Goal: Information Seeking & Learning: Learn about a topic

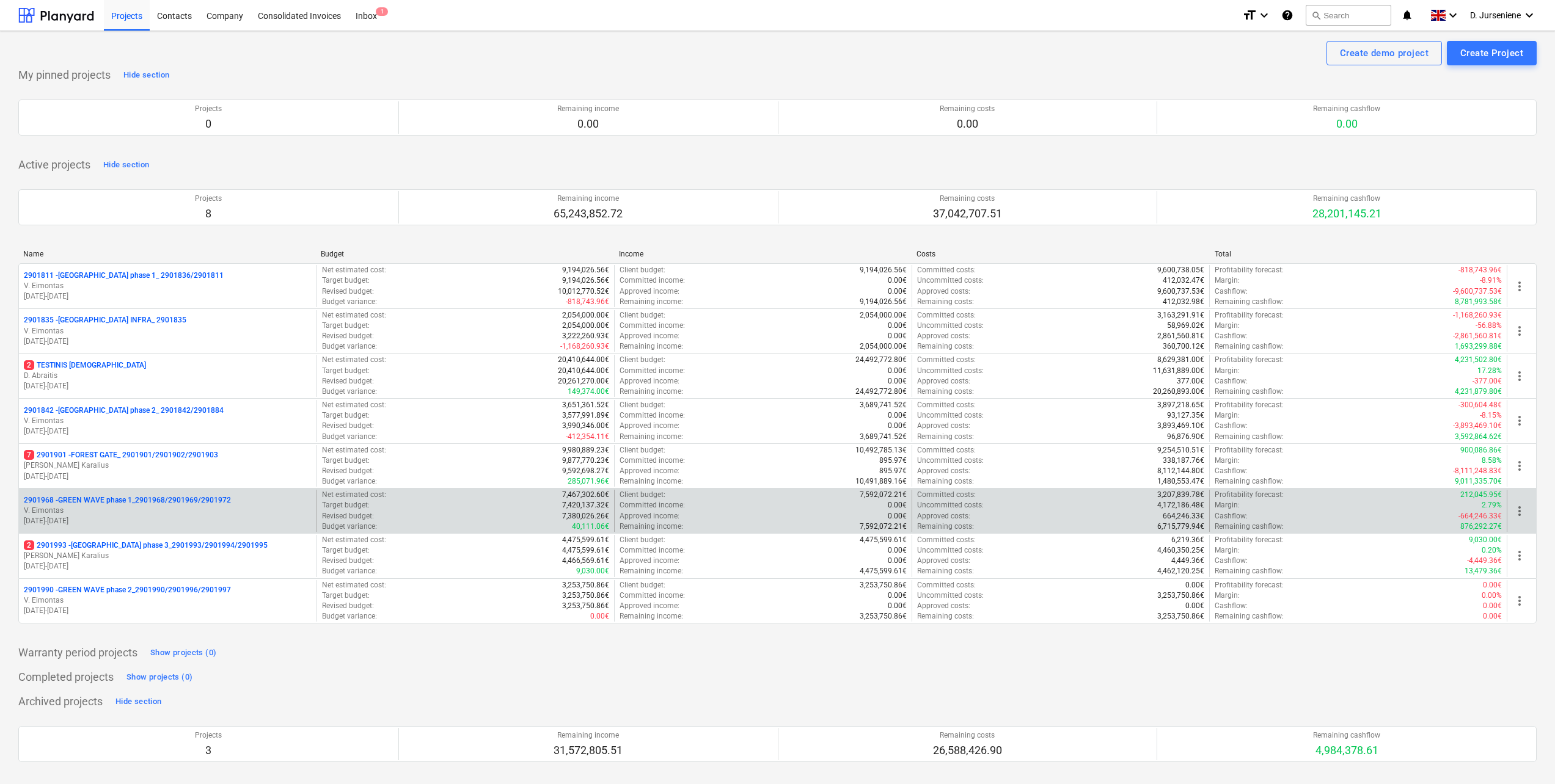
click at [94, 508] on p "V. Eimontas" at bounding box center [168, 511] width 288 height 11
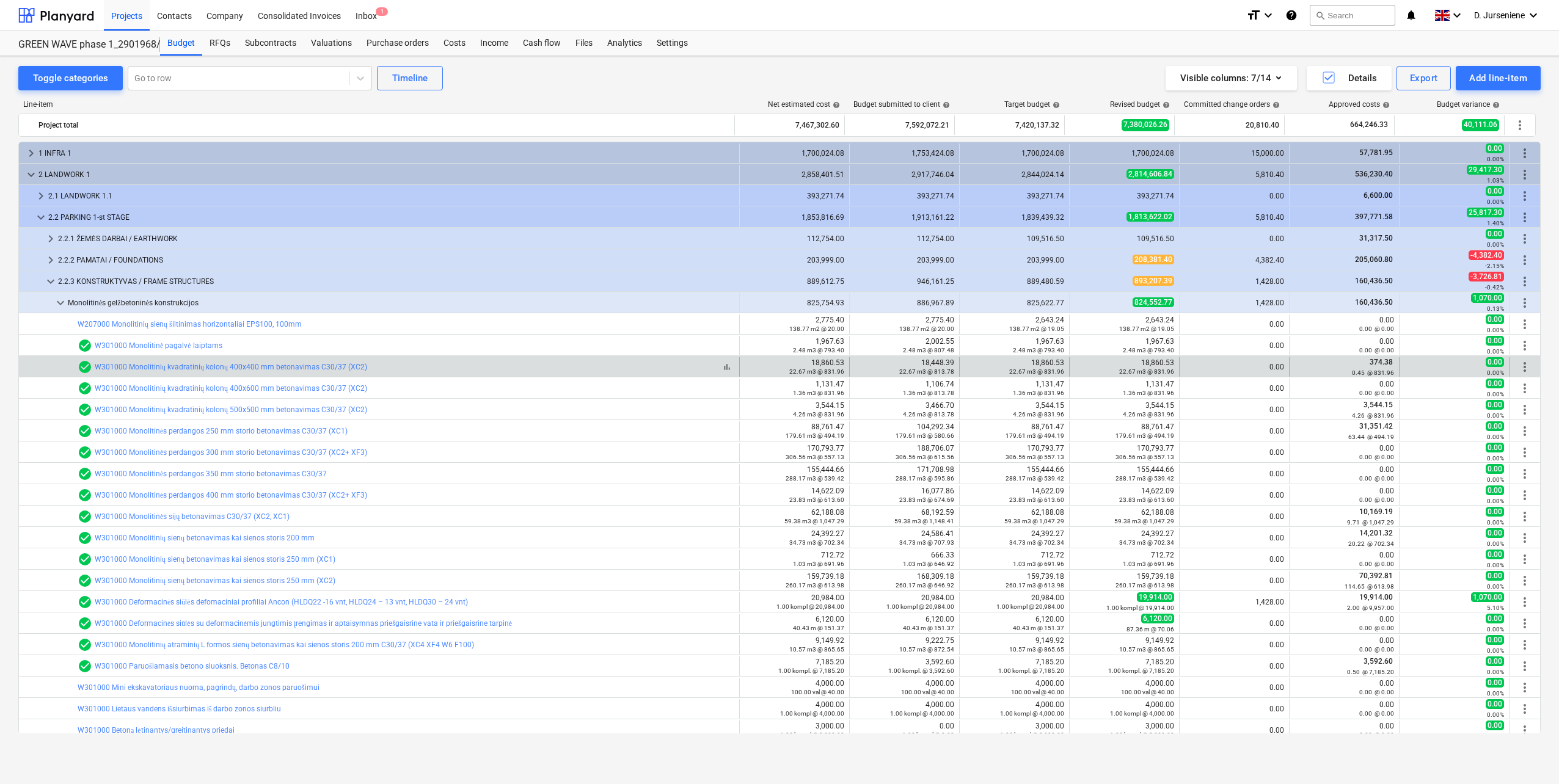
scroll to position [61, 0]
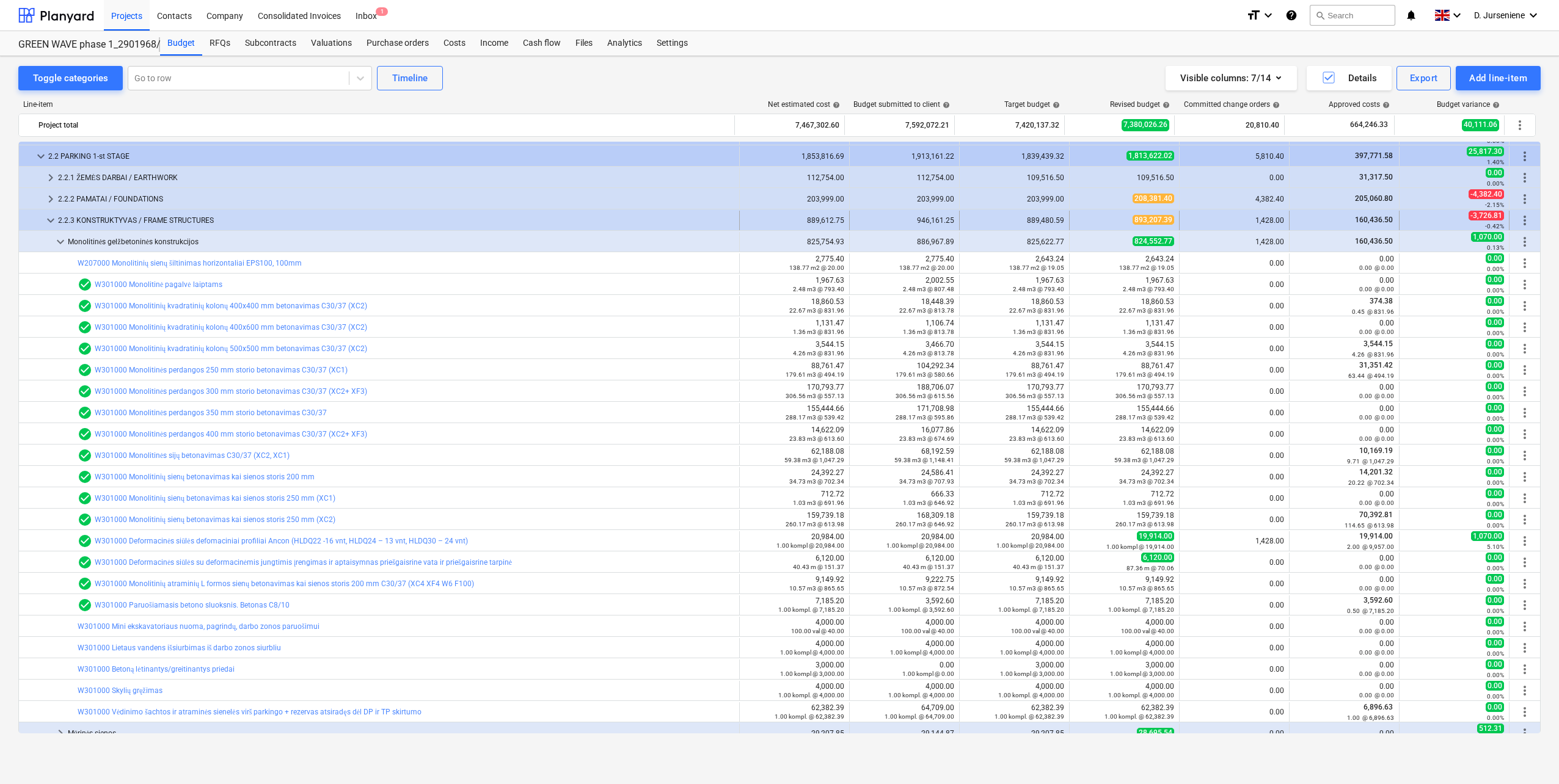
click at [50, 223] on span "keyboard_arrow_down" at bounding box center [51, 221] width 15 height 15
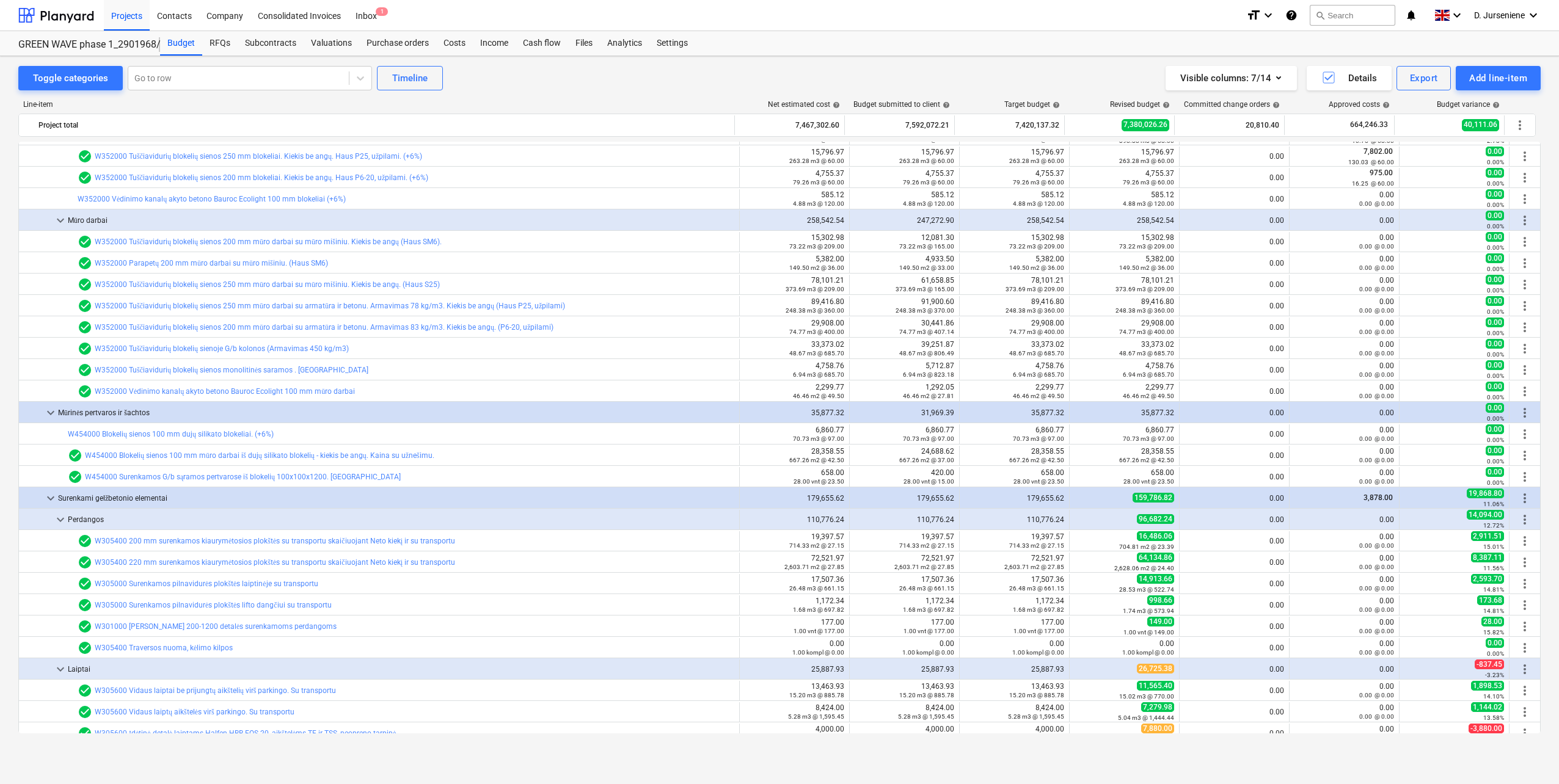
scroll to position [916, 0]
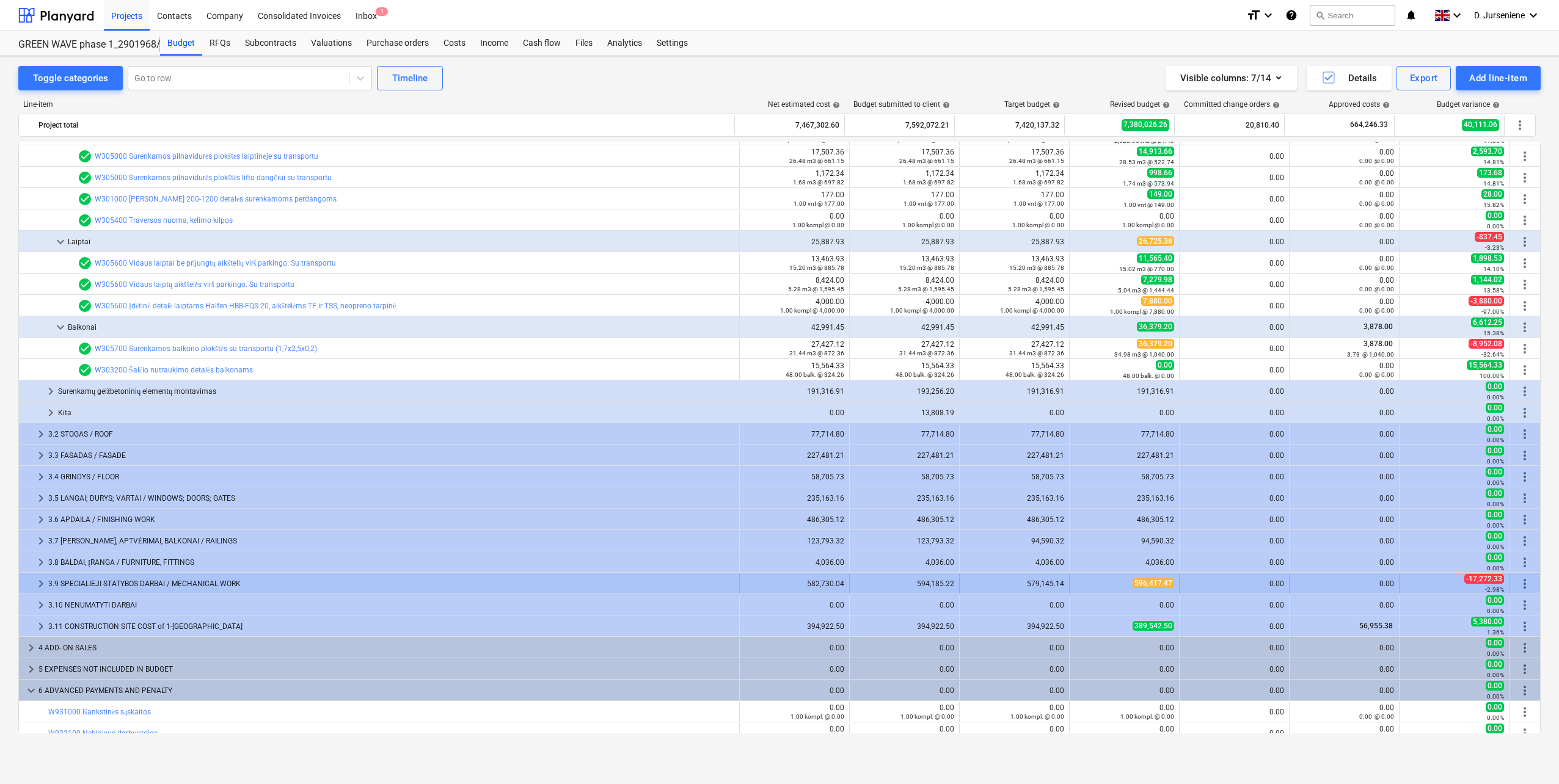
click at [96, 580] on div "3.9 SPECIALIEJI STATYBOS DARBAI / MECHANICAL WORK" at bounding box center [391, 583] width 686 height 19
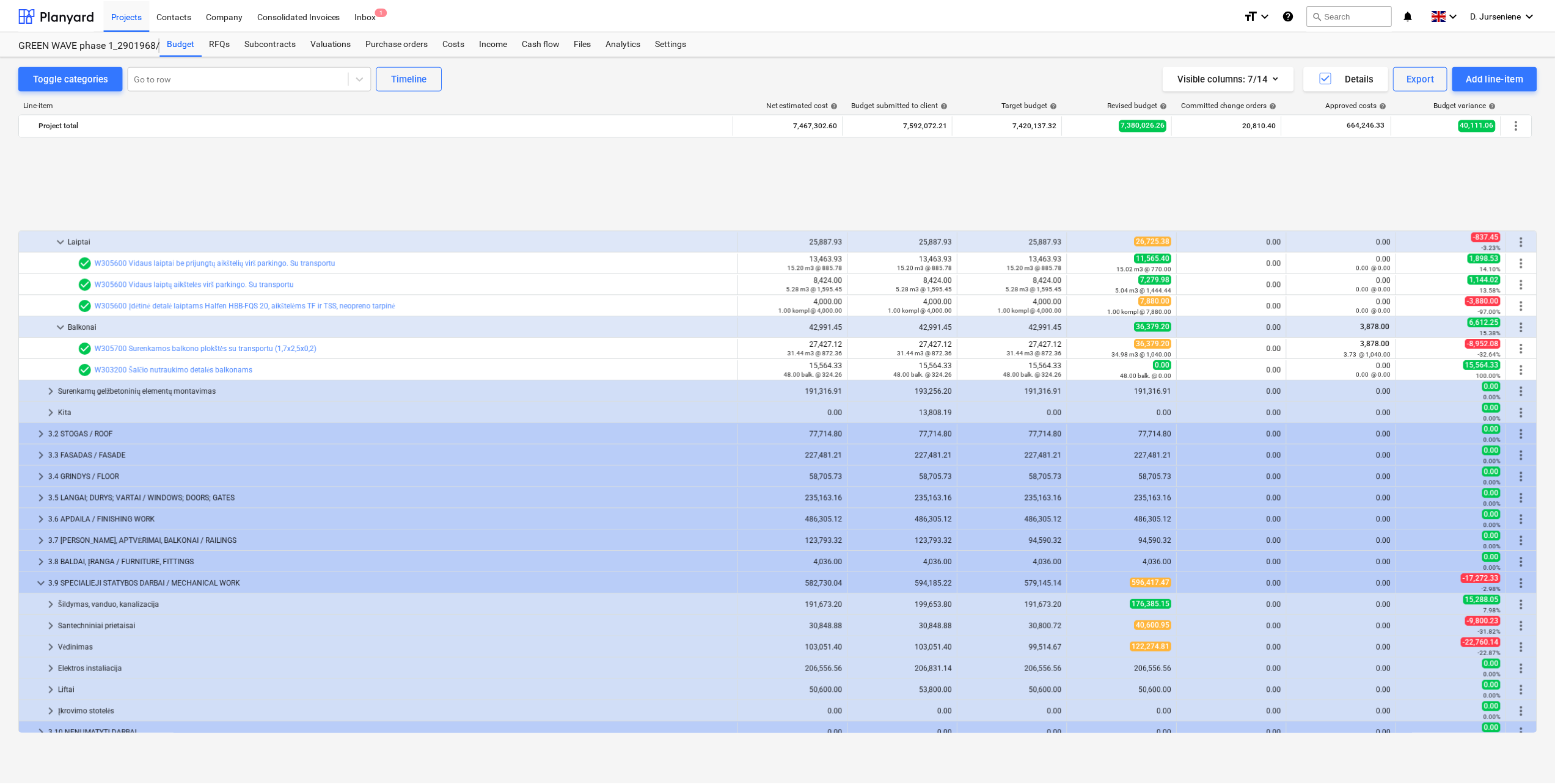
scroll to position [1038, 0]
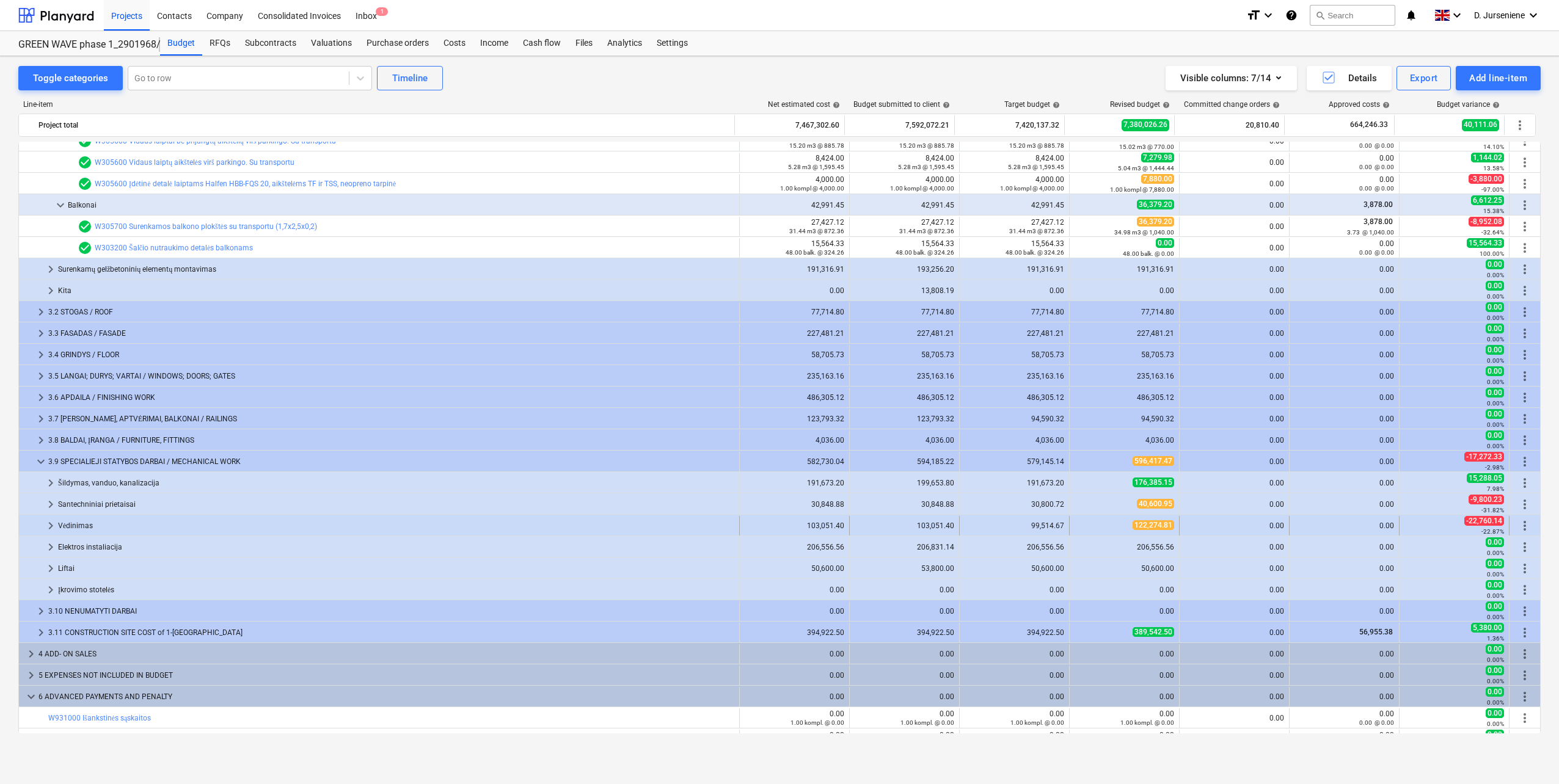
click at [95, 529] on div "Vėdinimas" at bounding box center [396, 526] width 676 height 19
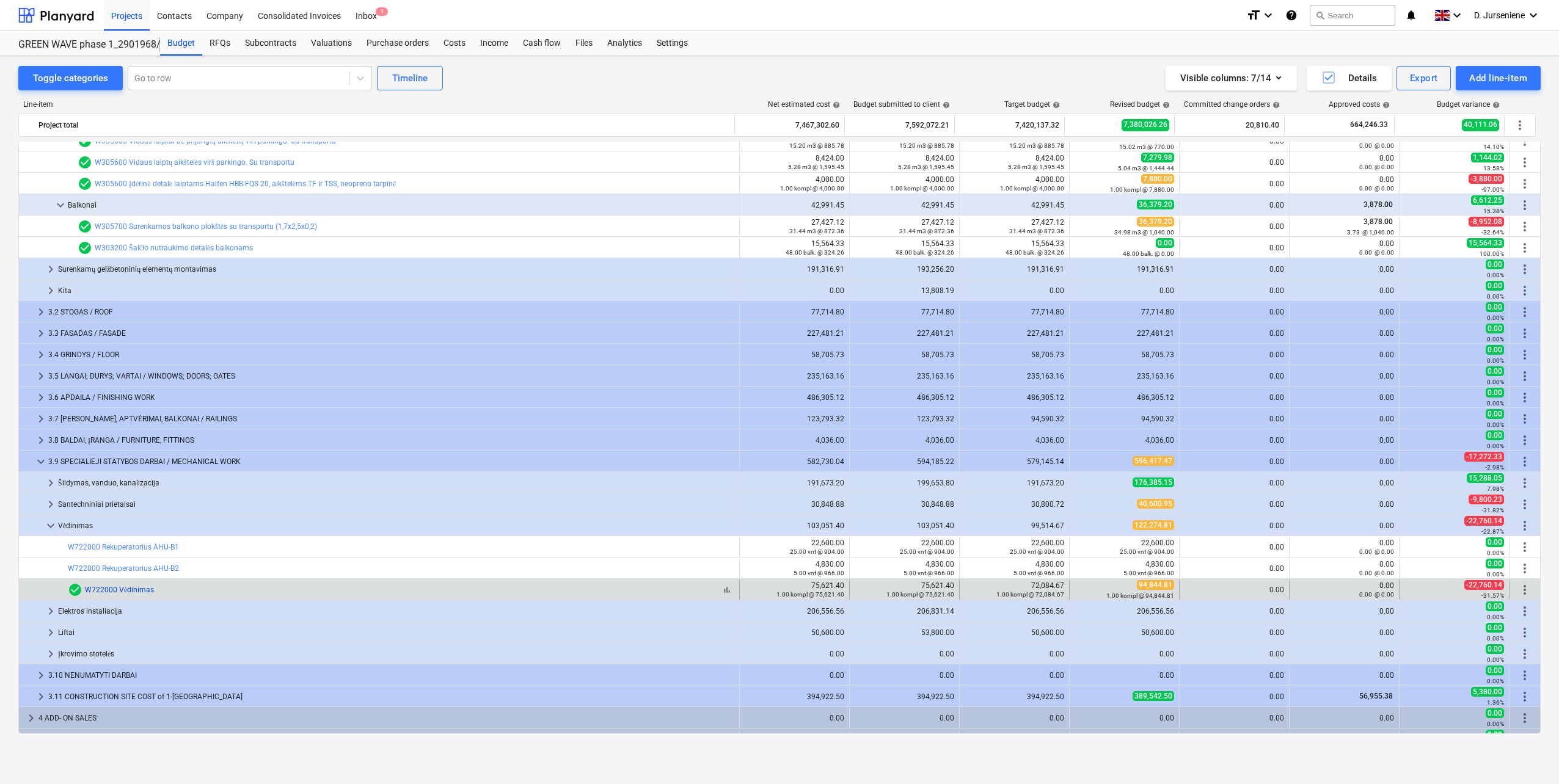
click at [121, 586] on link "W722000 Vėdinimas" at bounding box center [119, 590] width 69 height 9
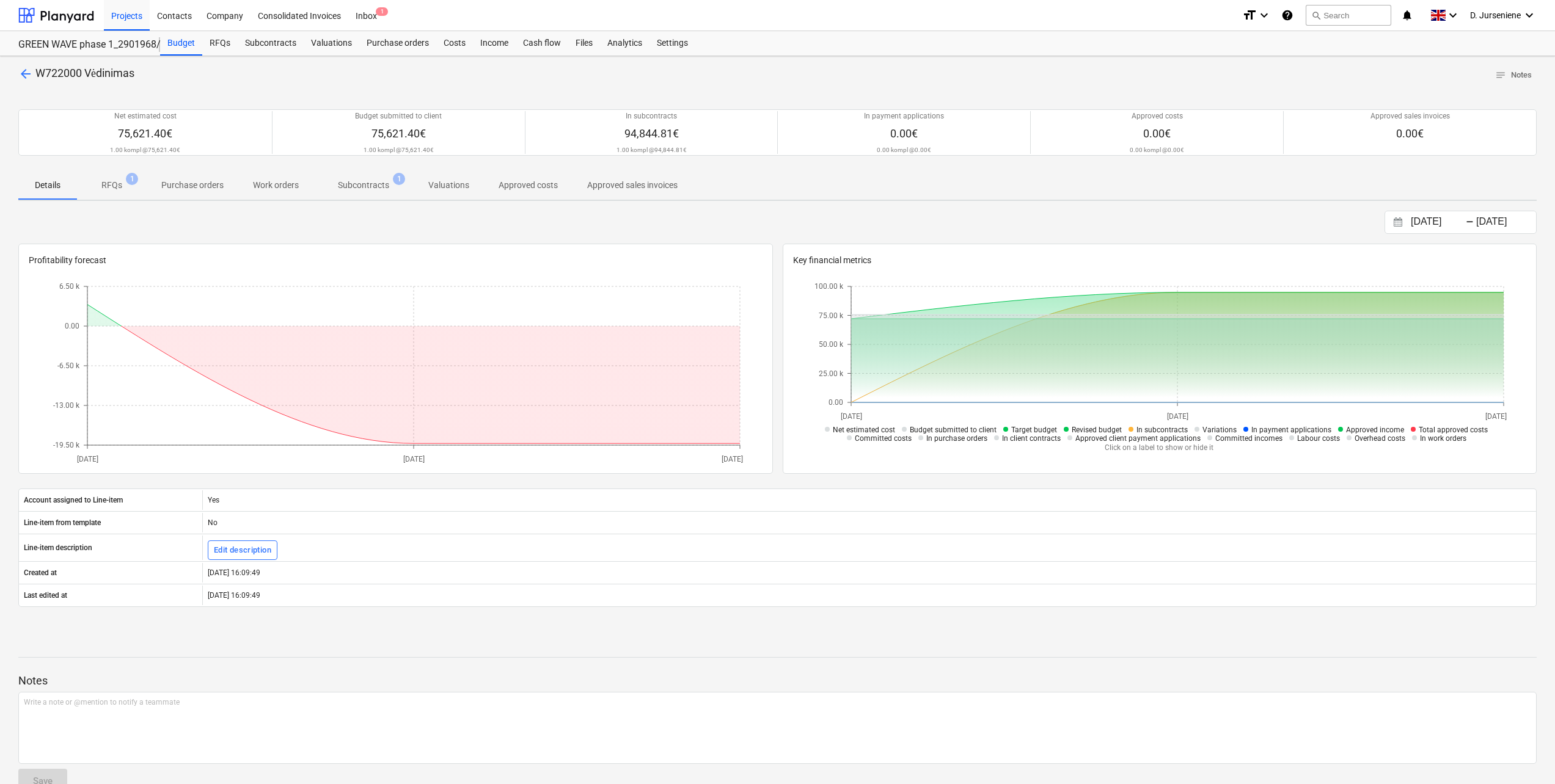
click at [374, 183] on p "Subcontracts" at bounding box center [363, 185] width 52 height 13
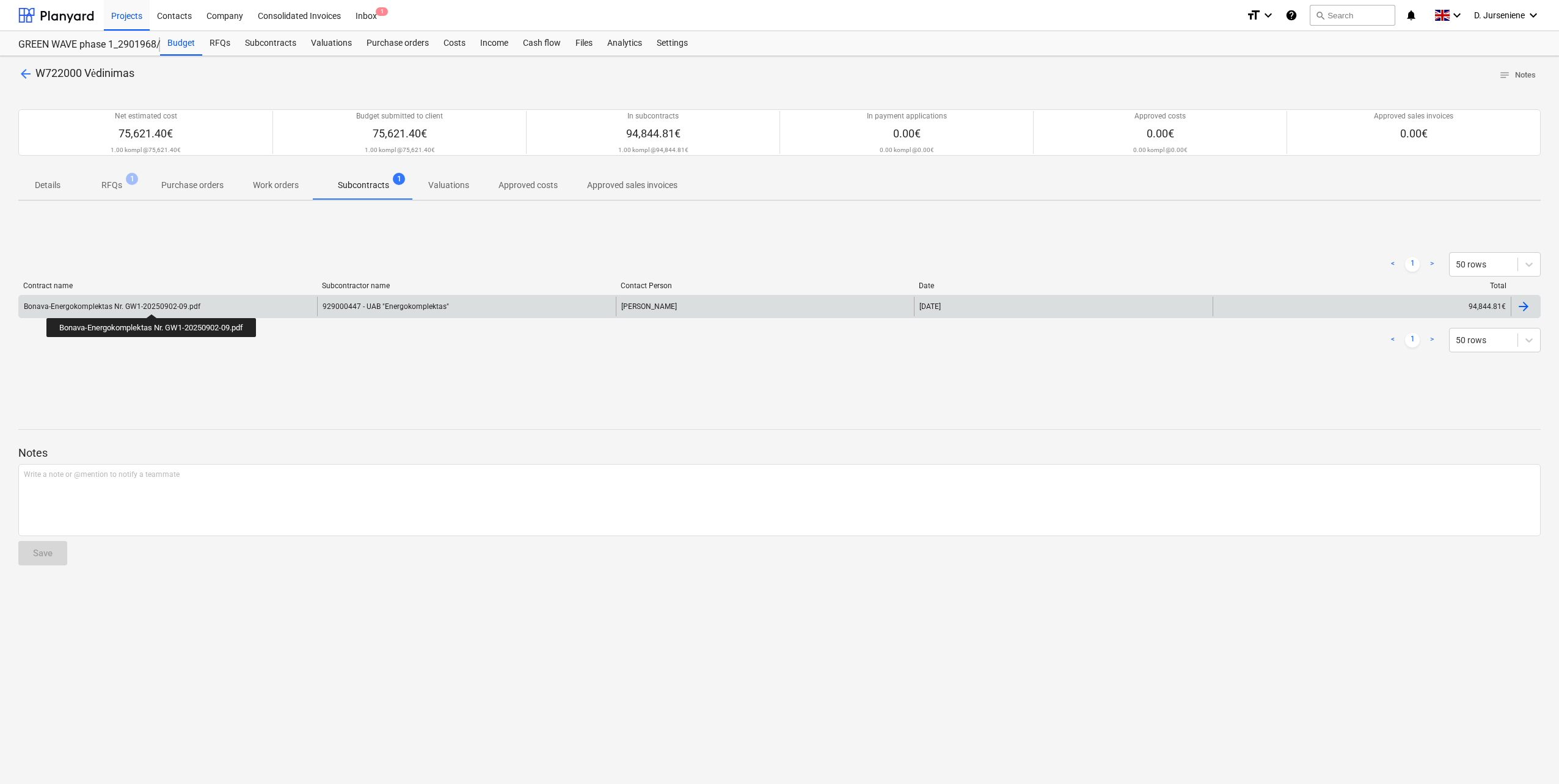
click at [153, 303] on div "Bonava-Energokomplektas Nr. GW1-20250902-09.pdf" at bounding box center [112, 306] width 177 height 9
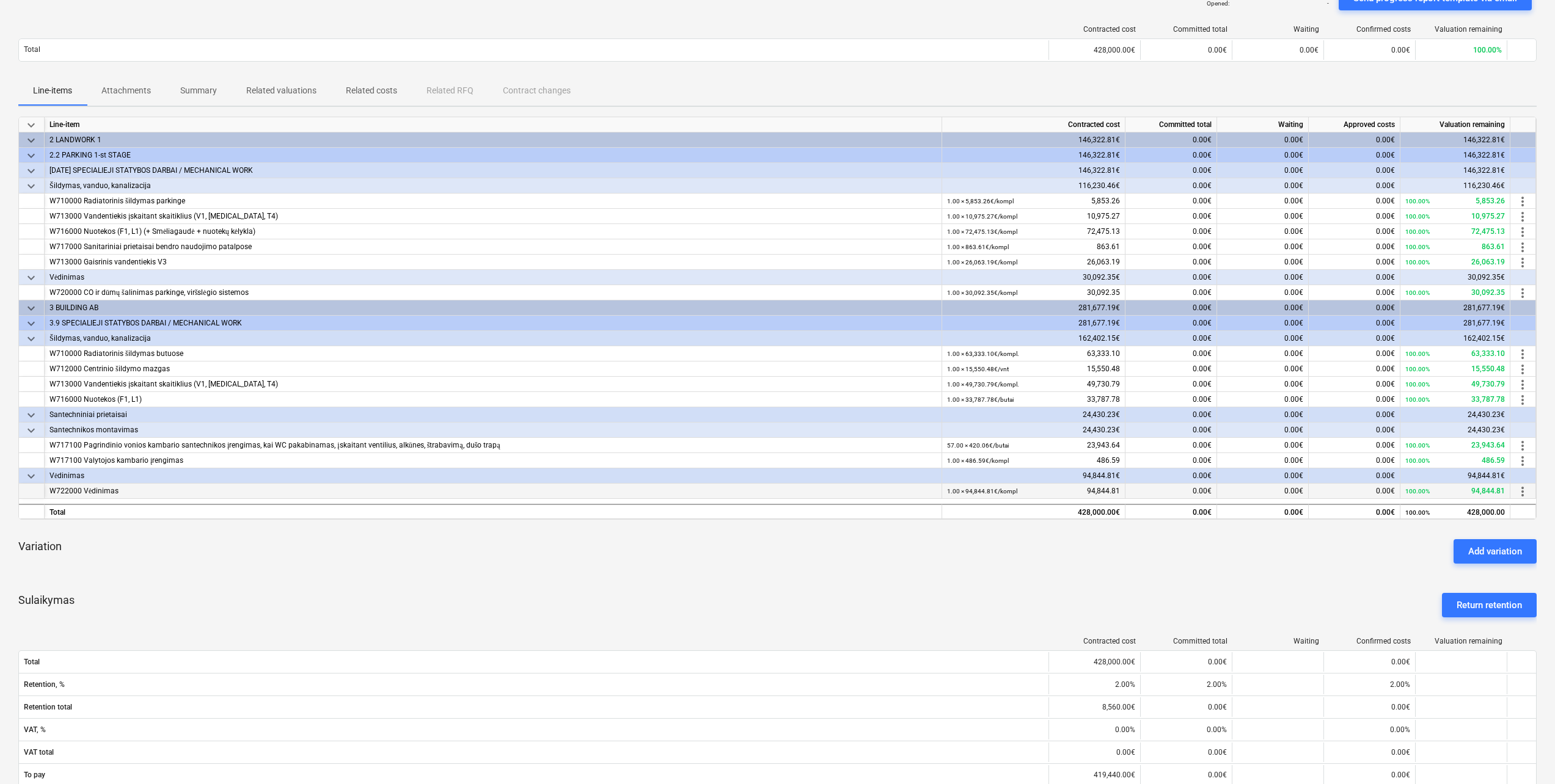
scroll to position [183, 0]
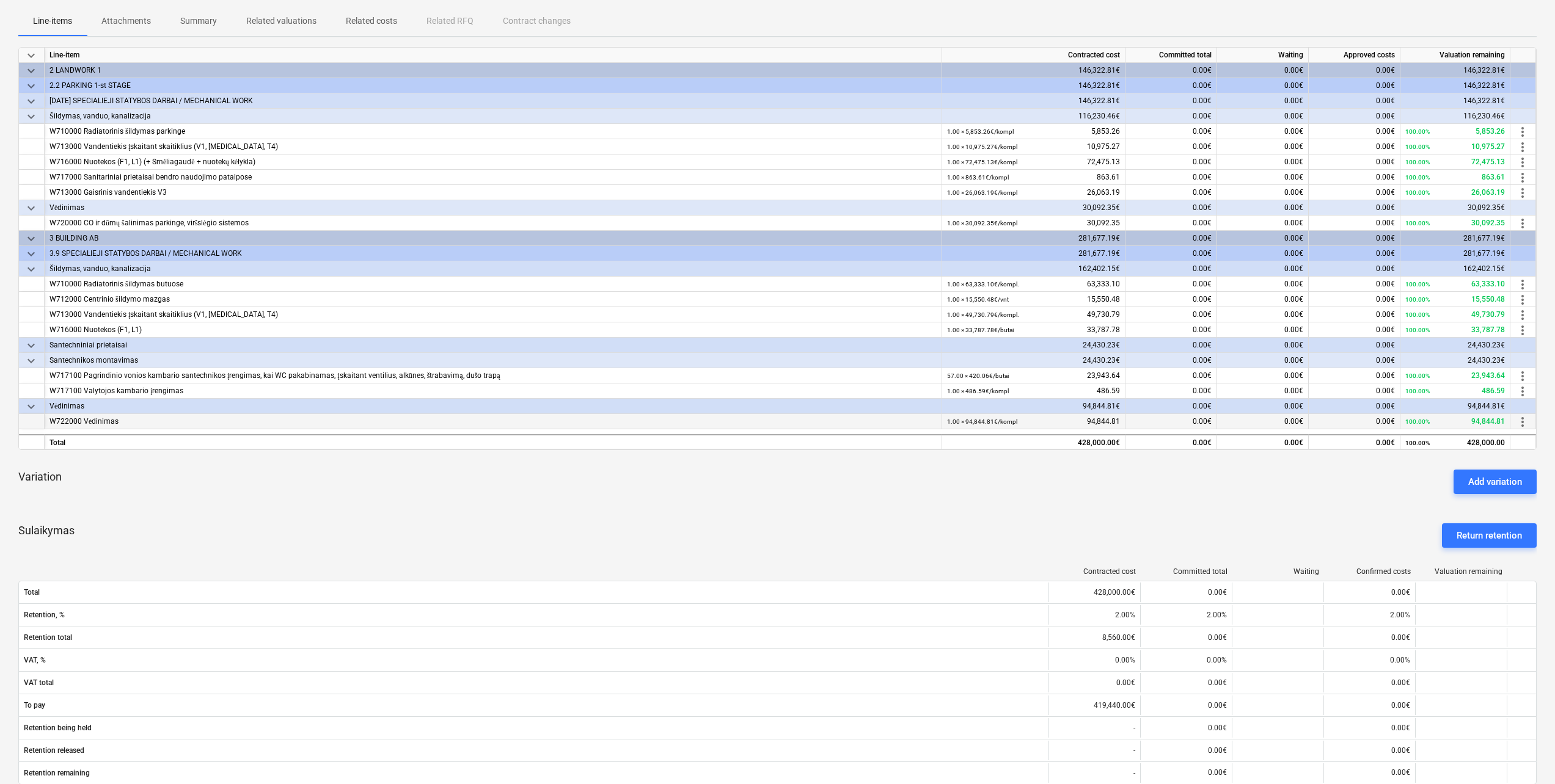
click at [1521, 425] on span "more_vert" at bounding box center [1523, 422] width 15 height 15
drag, startPoint x: 1024, startPoint y: 476, endPoint x: 1010, endPoint y: 478, distance: 14.1
click at [1024, 477] on div at bounding box center [780, 392] width 1559 height 784
click at [83, 422] on div "W722000 Vėdinimas" at bounding box center [493, 421] width 887 height 15
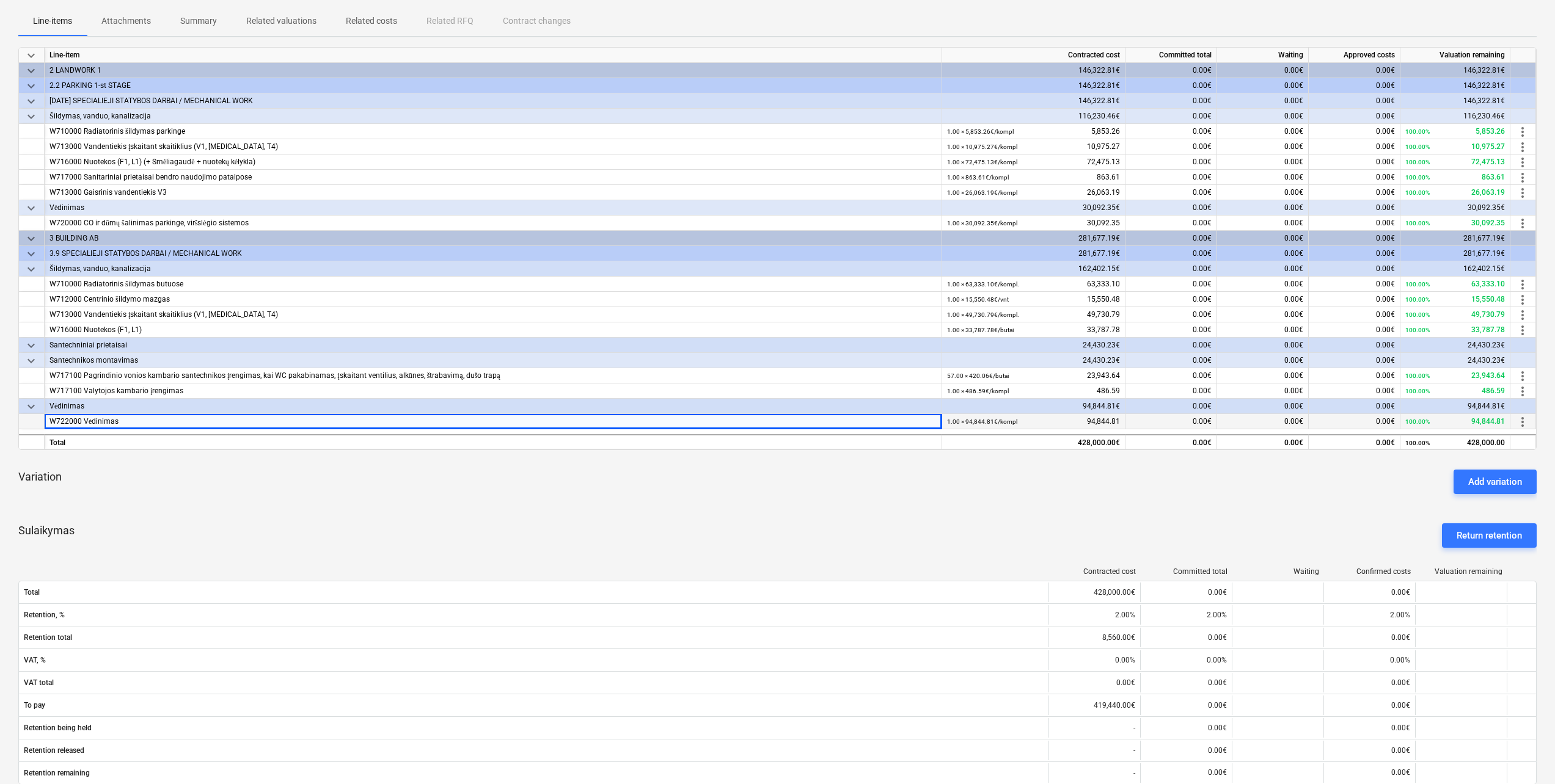
click at [966, 421] on small "1.00 × 94,844.81€ / kompl" at bounding box center [982, 422] width 70 height 7
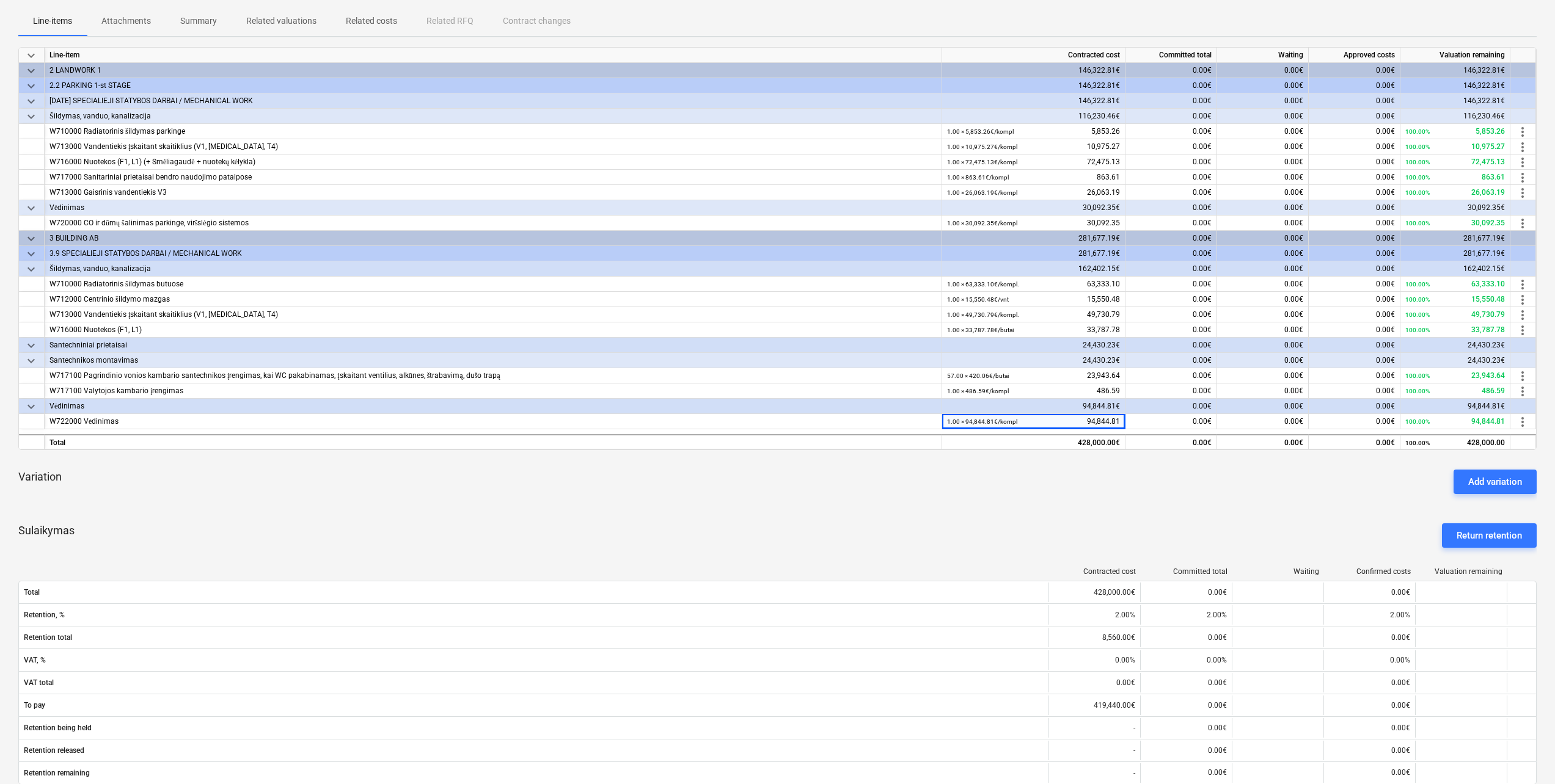
click at [883, 494] on div "Variation Add variation" at bounding box center [777, 482] width 1518 height 44
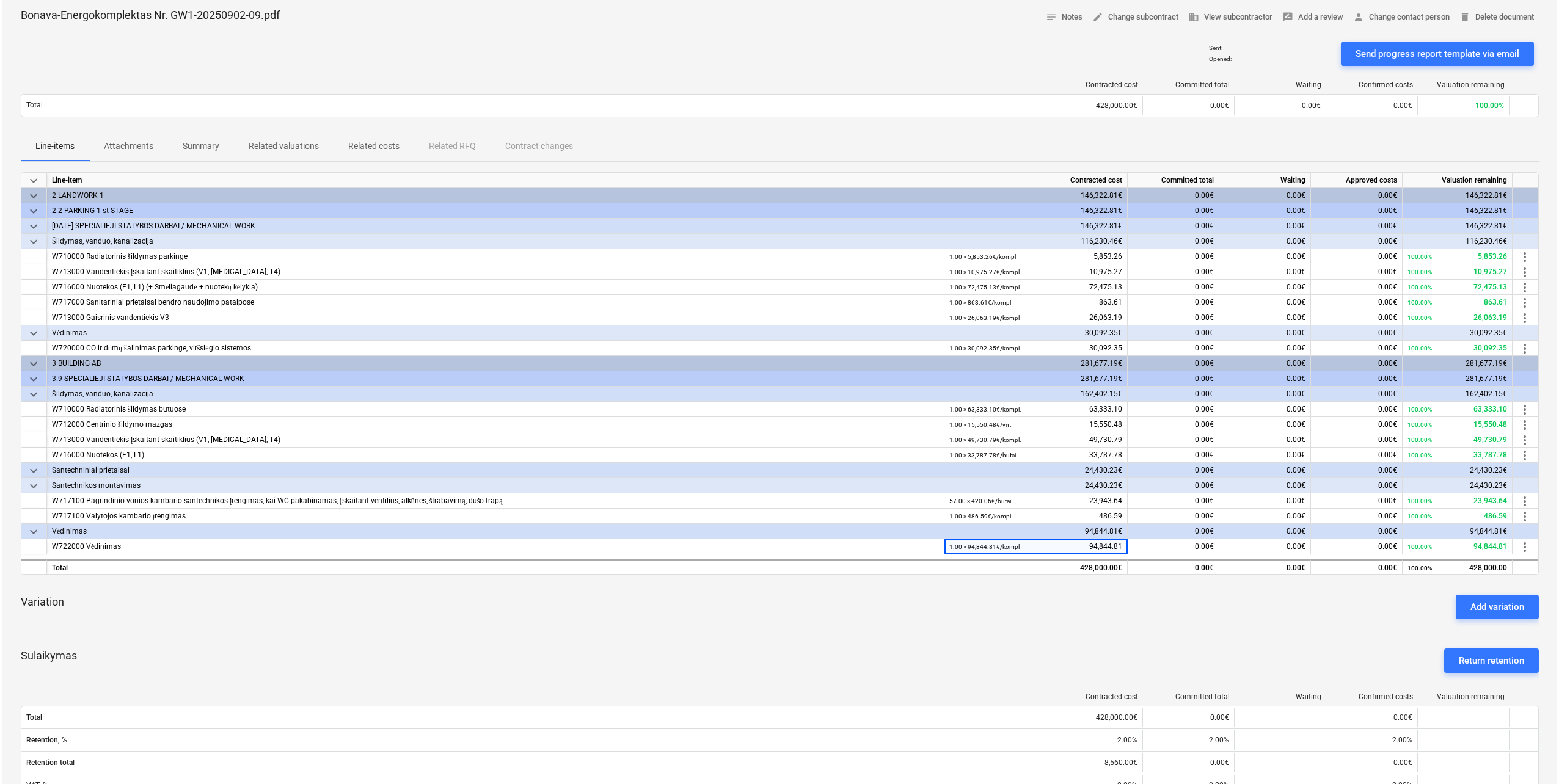
scroll to position [0, 0]
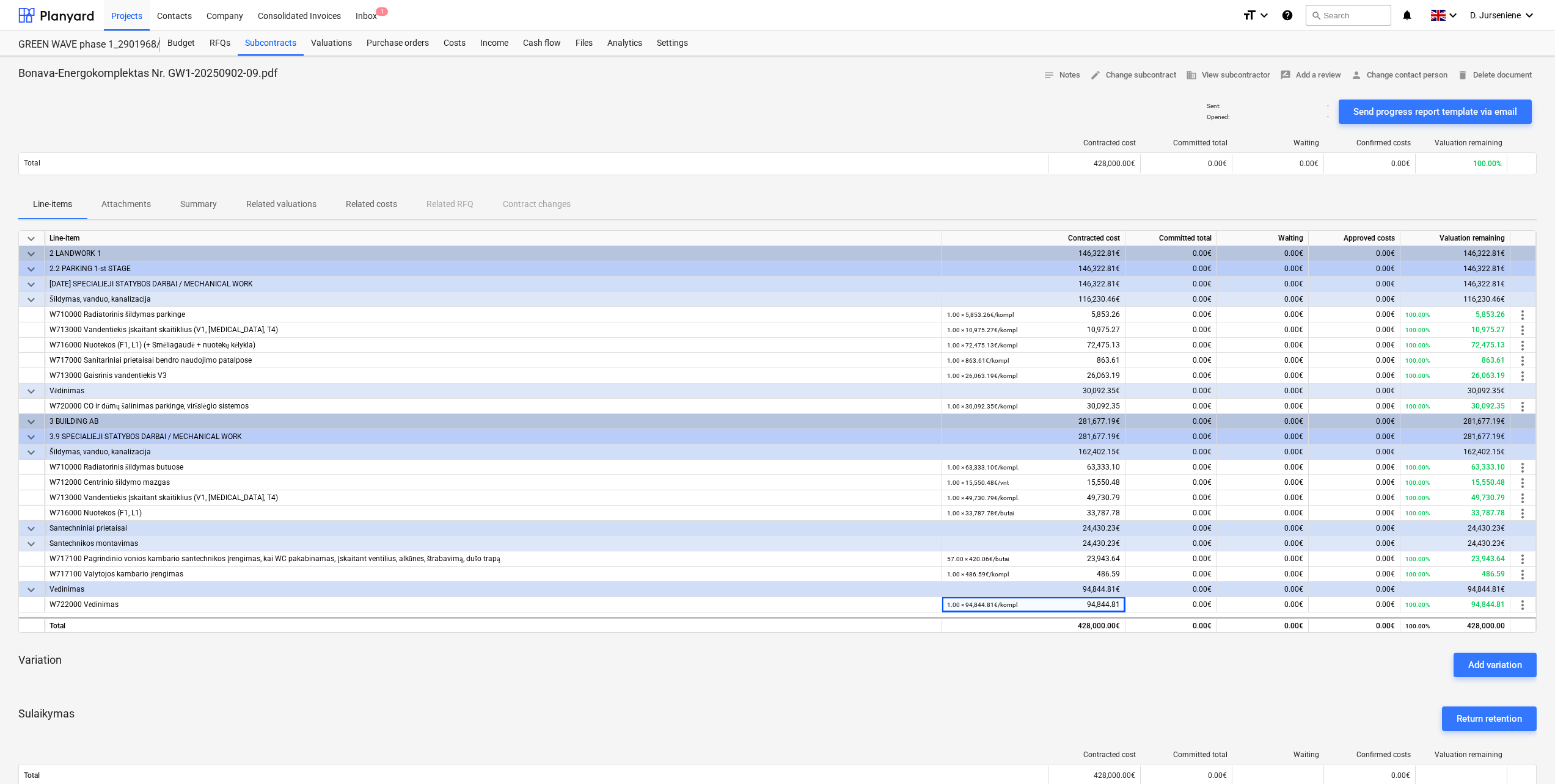
click at [399, 667] on div "Variation Add variation" at bounding box center [777, 666] width 1518 height 44
click at [185, 43] on div "Budget" at bounding box center [181, 43] width 42 height 25
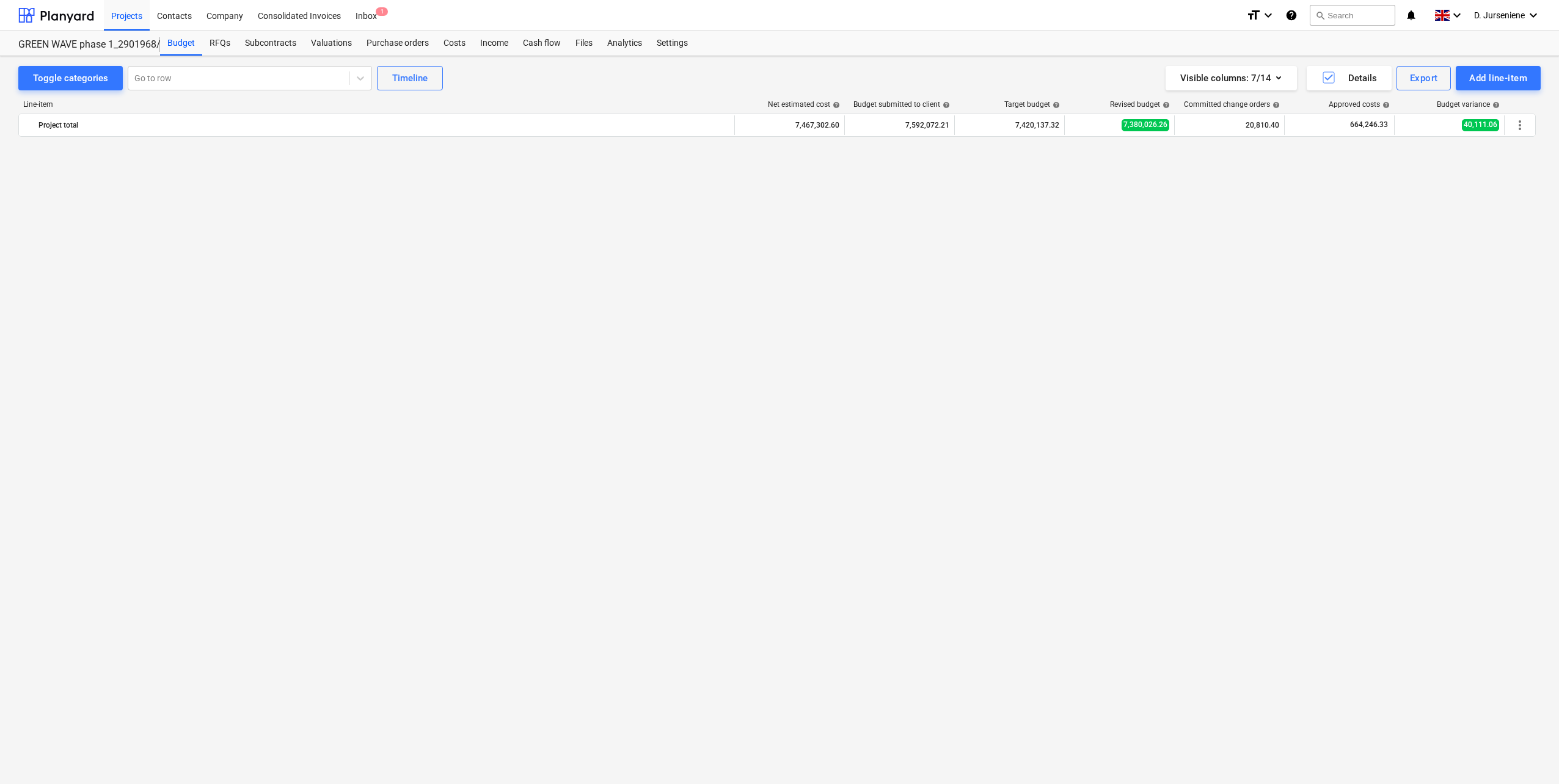
scroll to position [1038, 0]
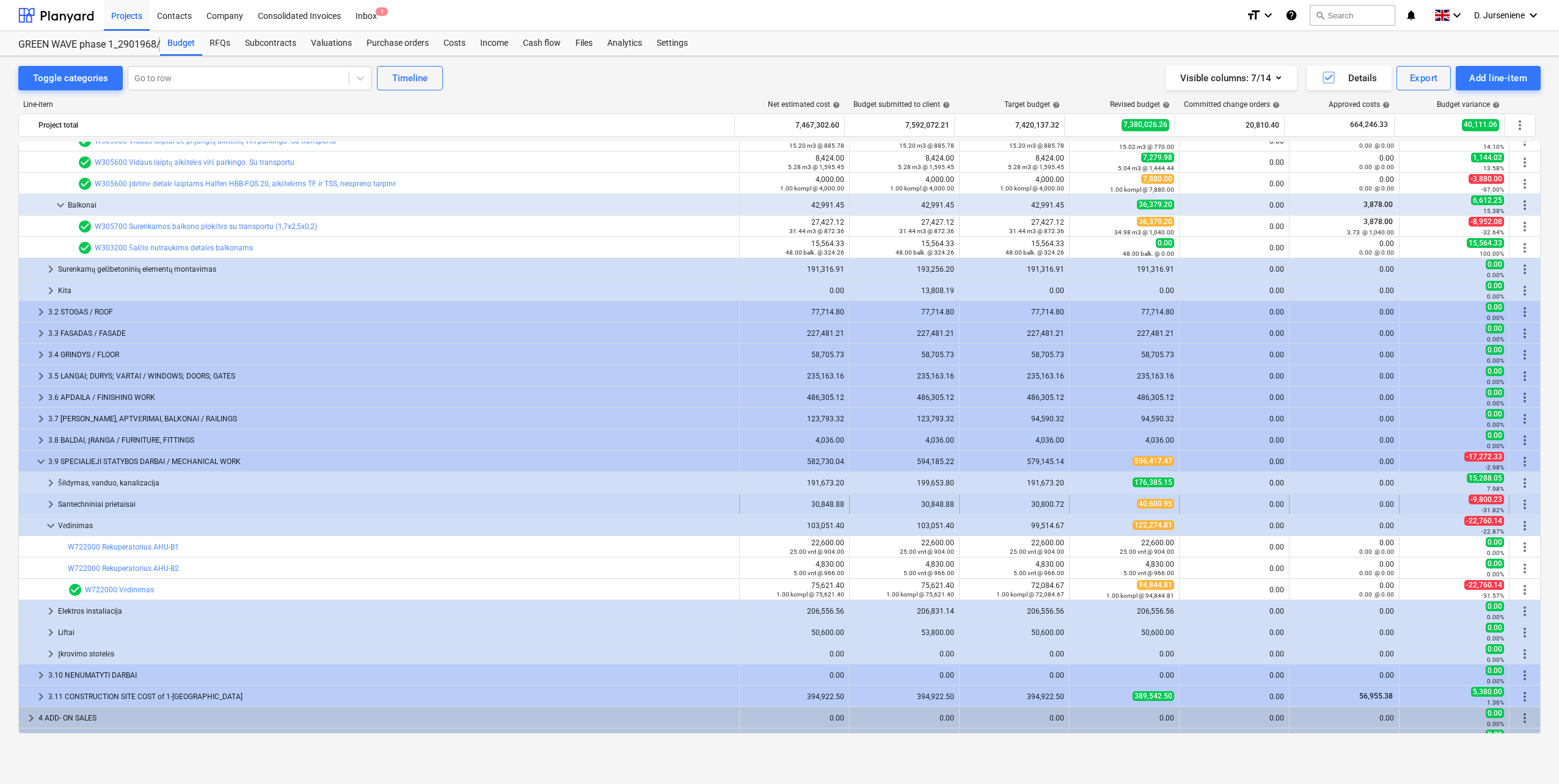
click at [114, 502] on div "Santechniniai prietaisai" at bounding box center [396, 504] width 676 height 19
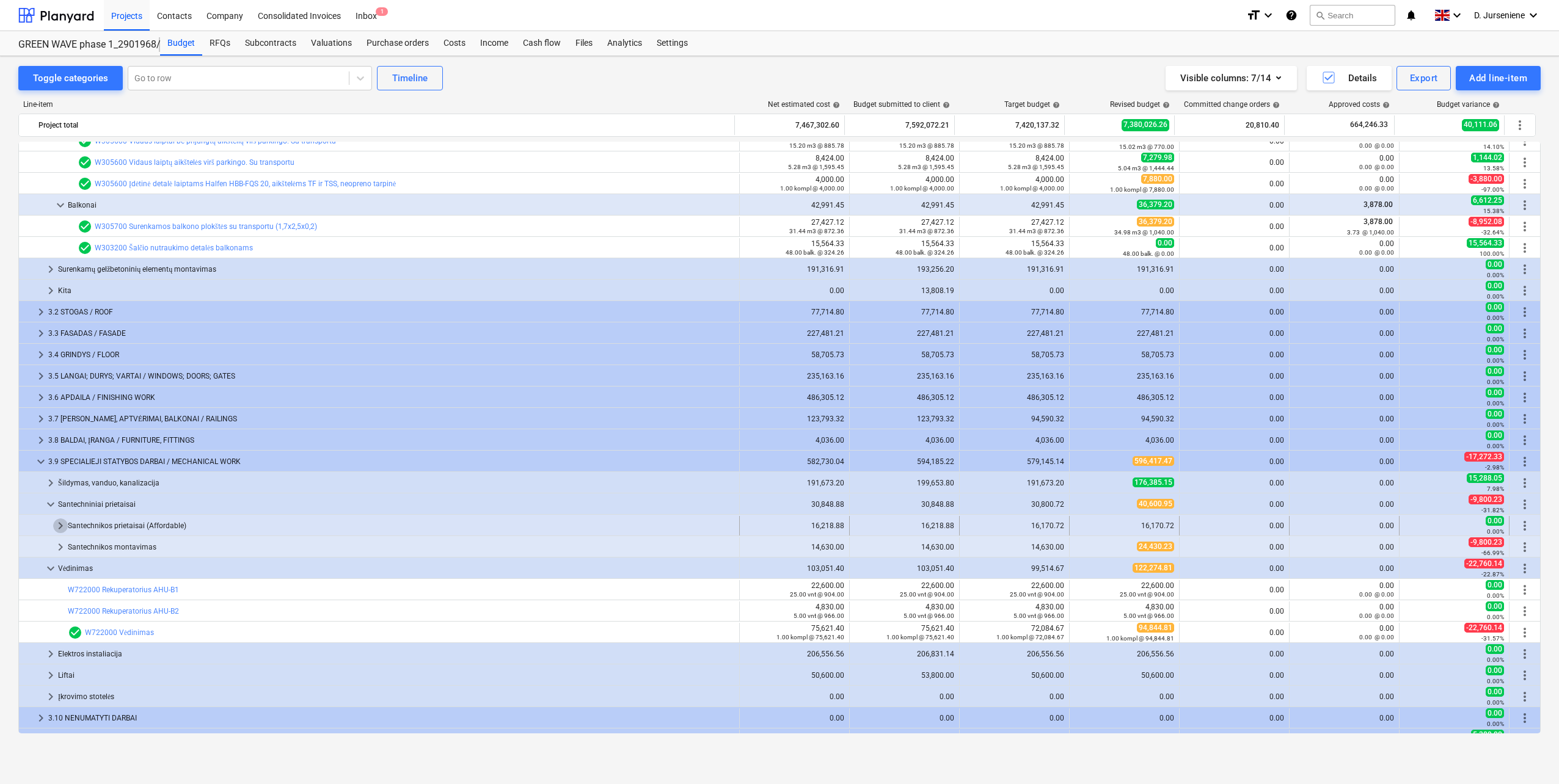
click at [60, 522] on span "keyboard_arrow_right" at bounding box center [60, 526] width 15 height 15
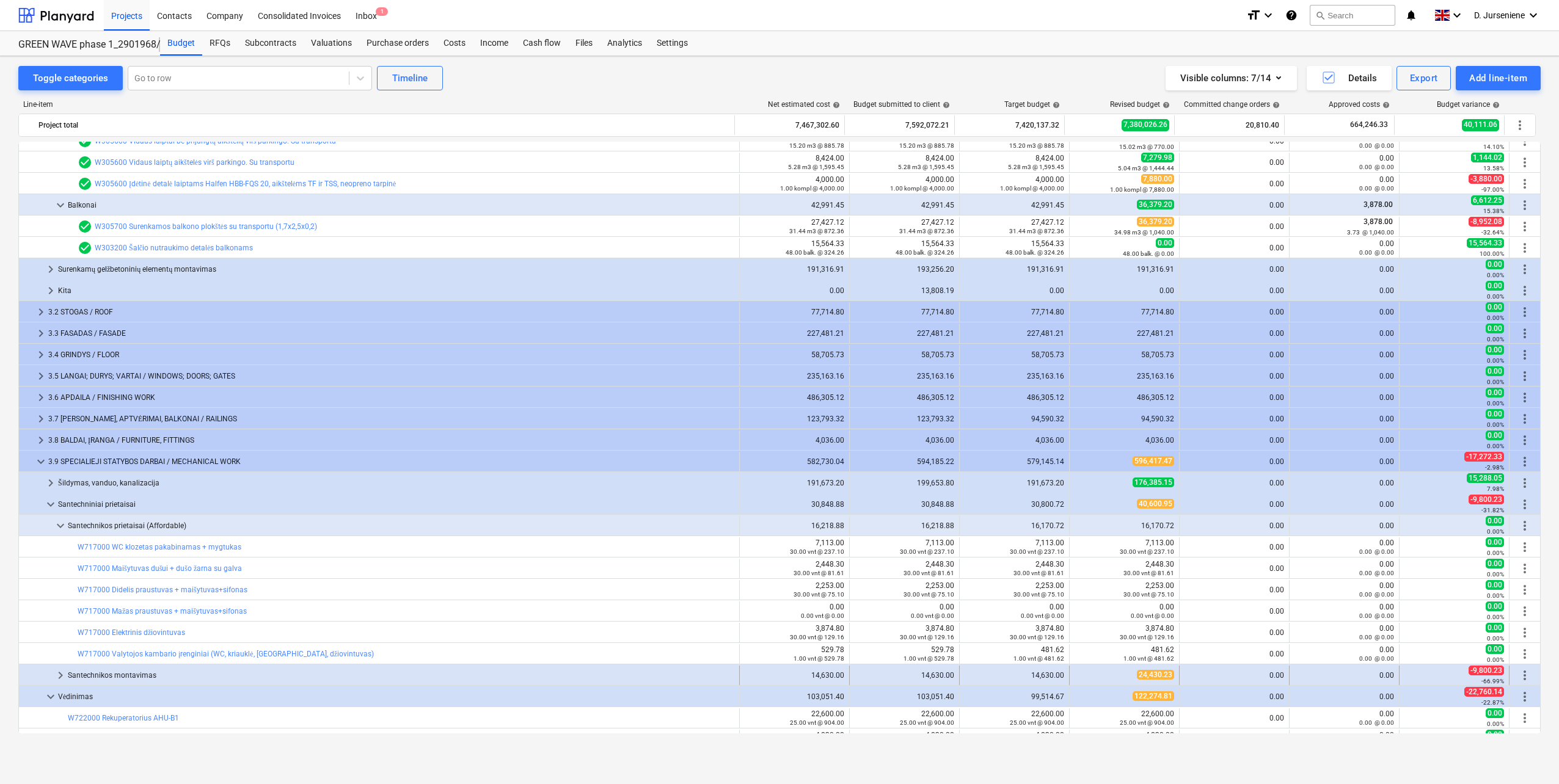
click at [69, 676] on div "Santechnikos montavimas" at bounding box center [401, 675] width 666 height 19
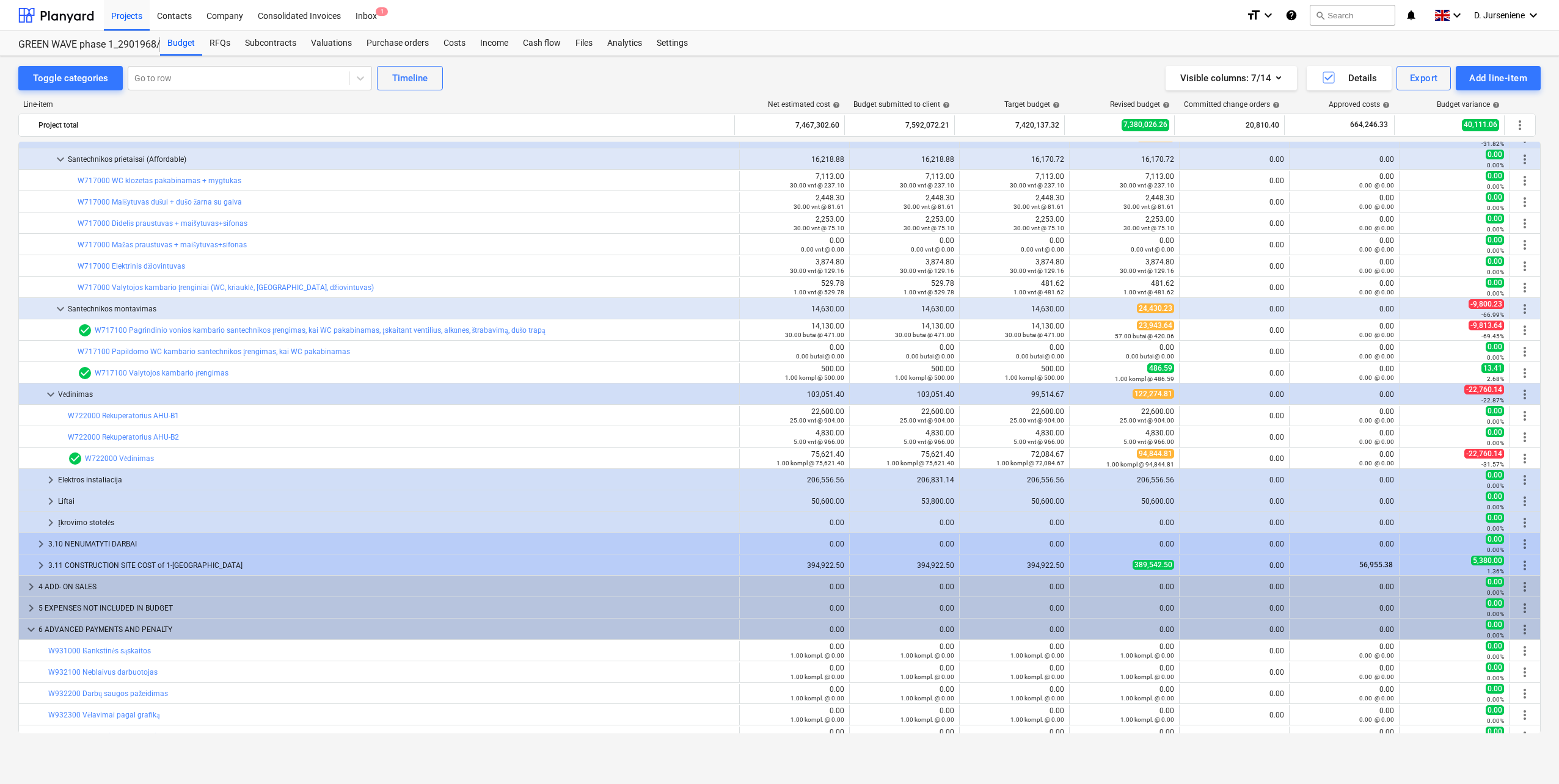
scroll to position [1417, 0]
